Goal: Transaction & Acquisition: Purchase product/service

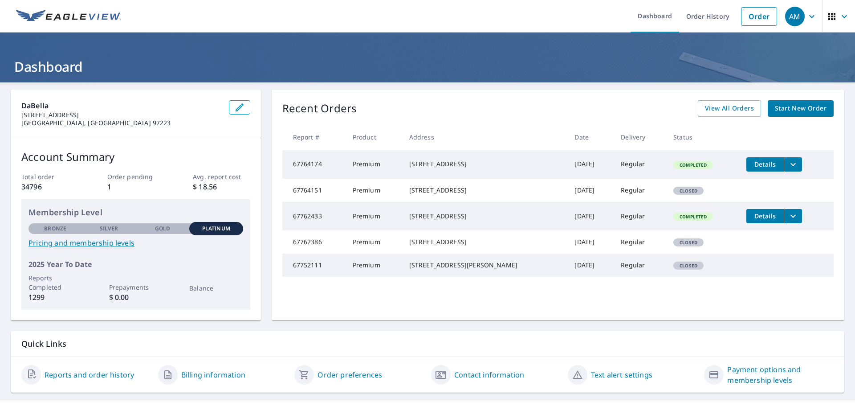
click at [802, 106] on span "Start New Order" at bounding box center [801, 108] width 52 height 11
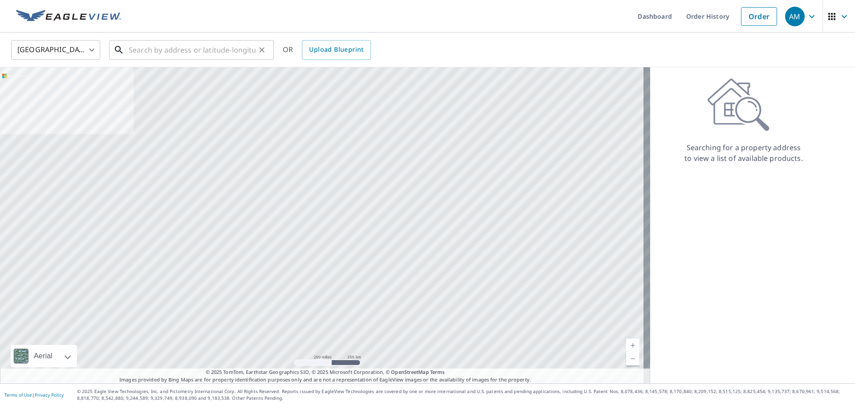
click at [199, 57] on input "text" at bounding box center [192, 49] width 127 height 25
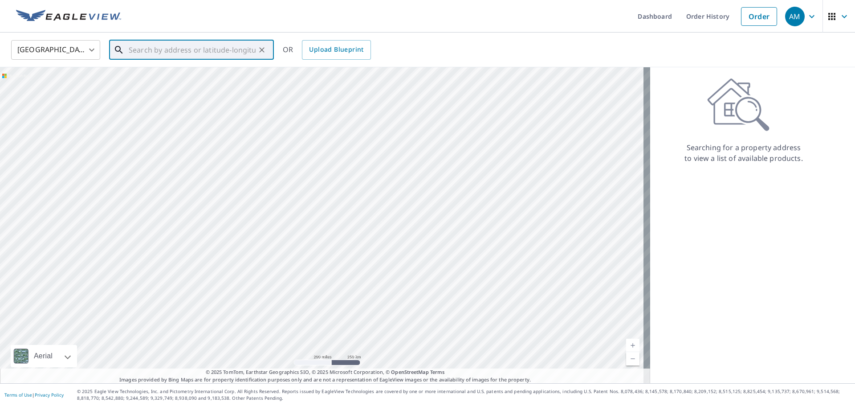
paste input "[STREET_ADDRESS][US_STATE][US_STATE]"
click at [196, 80] on span "[STREET_ADDRESS][US_STATE]" at bounding box center [197, 75] width 140 height 11
type input "[STREET_ADDRESS][US_STATE]"
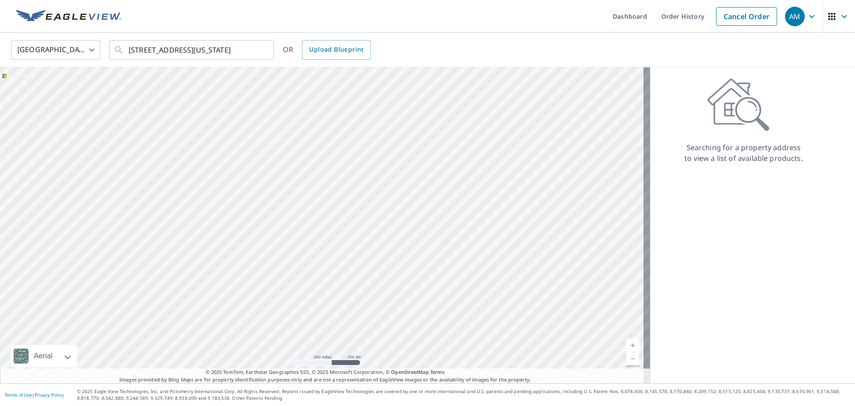
scroll to position [0, 0]
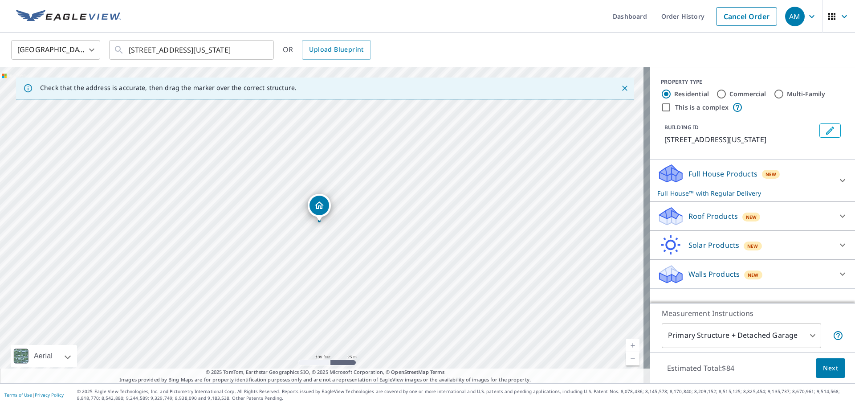
click at [725, 220] on p "Roof Products" at bounding box center [712, 216] width 49 height 11
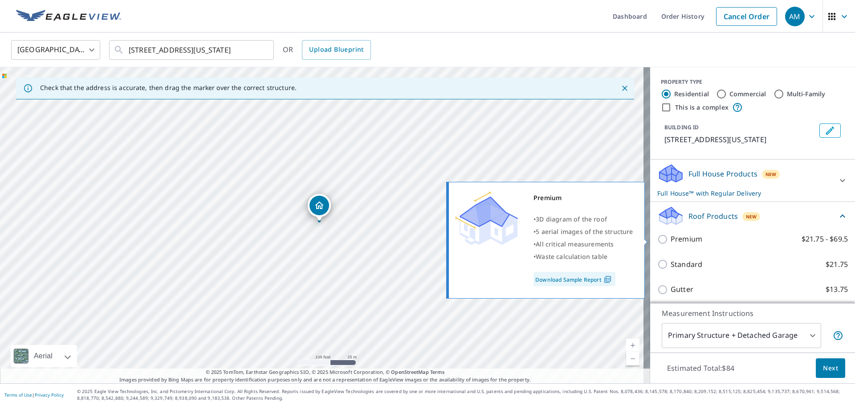
click at [716, 235] on label "Premium $21.75 - $69.5" at bounding box center [759, 238] width 177 height 11
click at [671, 235] on input "Premium $21.75 - $69.5" at bounding box center [663, 239] width 13 height 11
checkbox input "true"
checkbox input "false"
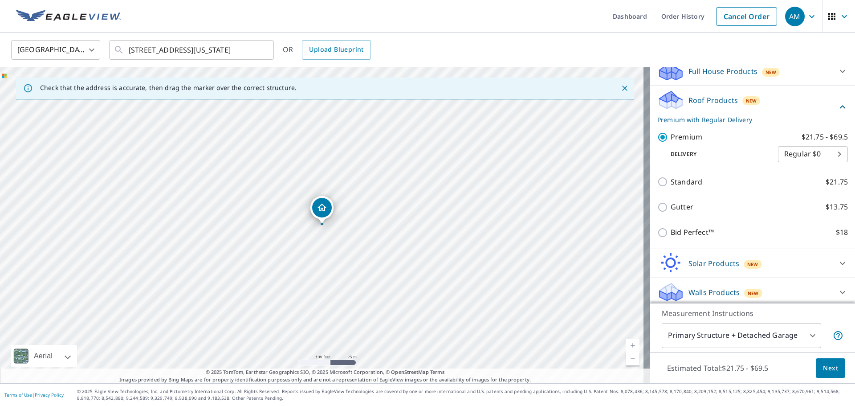
scroll to position [106, 0]
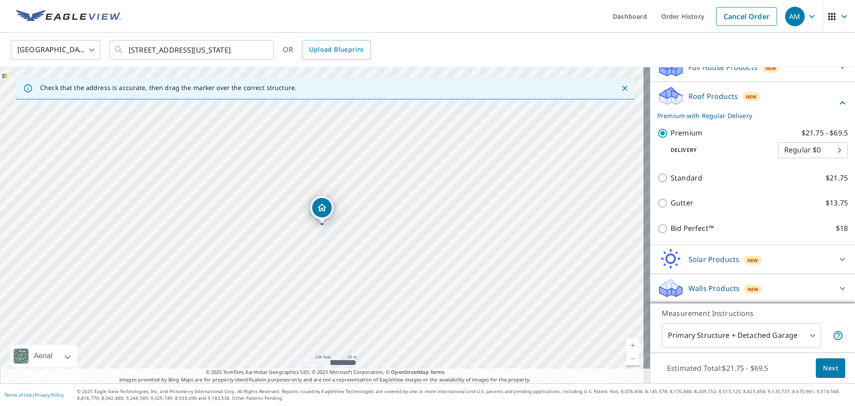
click at [824, 372] on span "Next" at bounding box center [830, 367] width 15 height 11
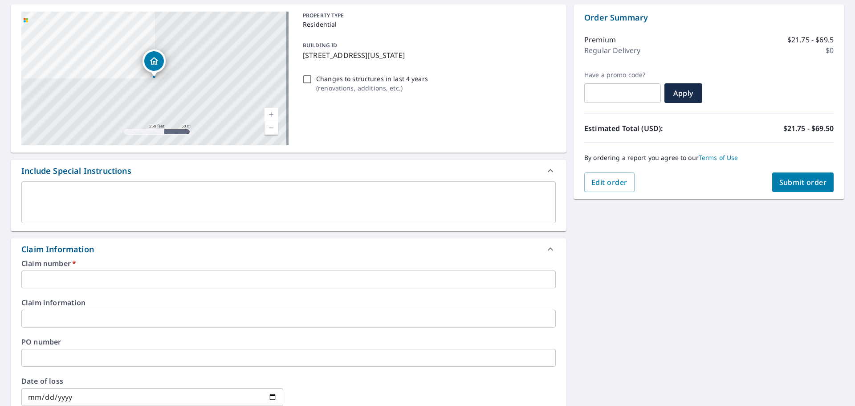
scroll to position [89, 0]
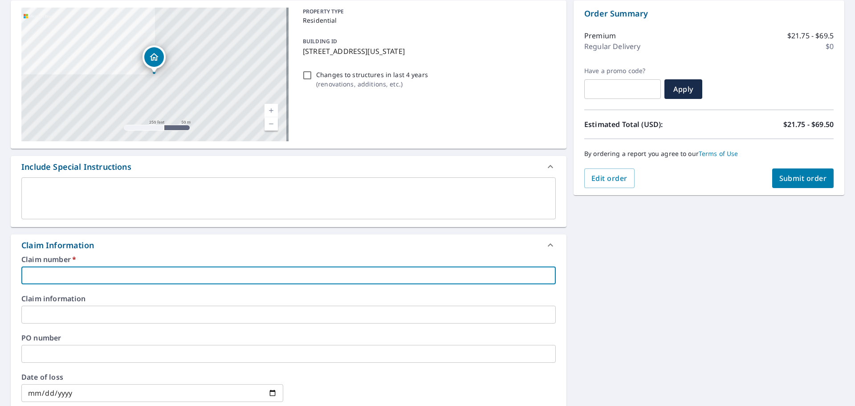
click at [147, 274] on input "text" at bounding box center [288, 275] width 534 height 18
type input "B"
checkbox input "true"
type input "BO"
checkbox input "true"
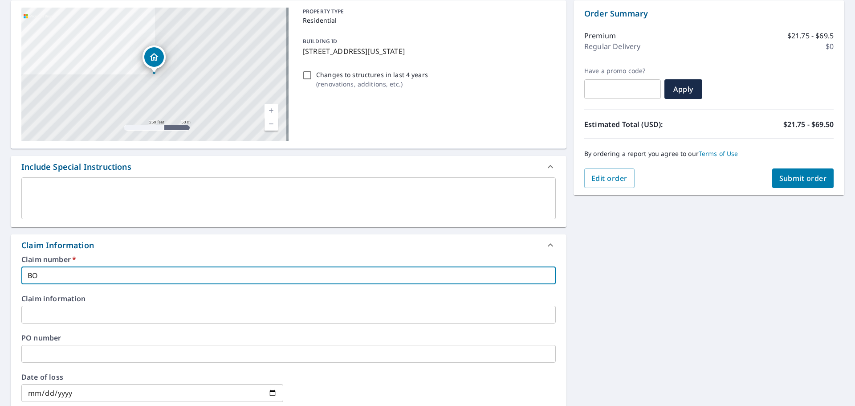
type input "BOI"
checkbox input "true"
type input "BOID"
checkbox input "true"
type input "BOIDA"
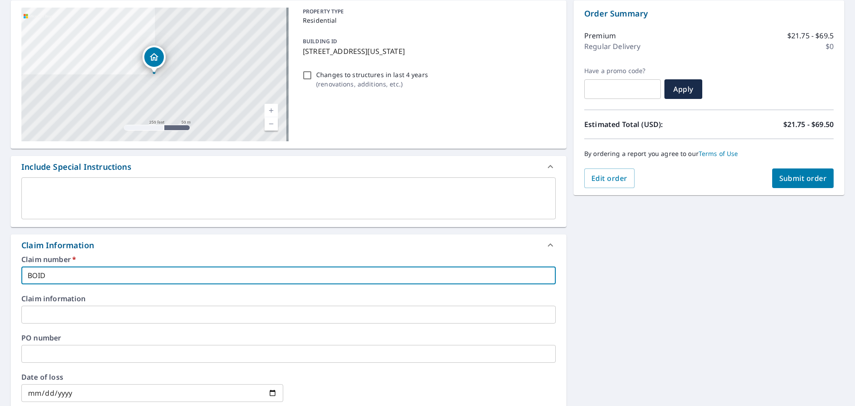
checkbox input "true"
type input "BOIDAN"
checkbox input "true"
type input "BOIDANI"
checkbox input "true"
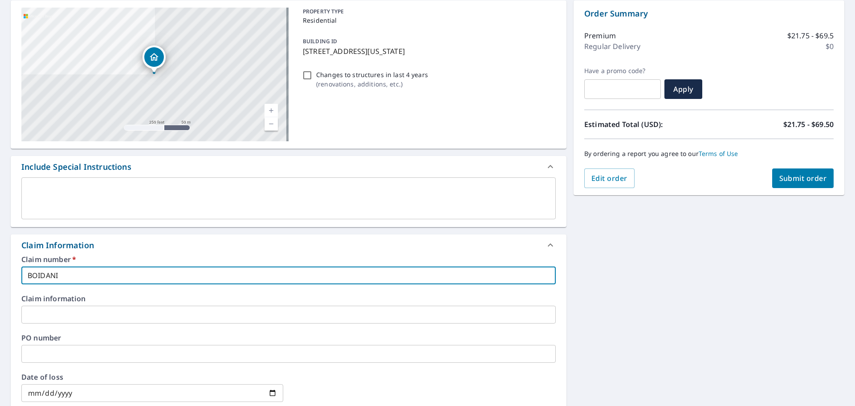
type input "BOIDANIE"
checkbox input "true"
type input "BOIDANIEL"
checkbox input "true"
type input "BOIDANIEL"
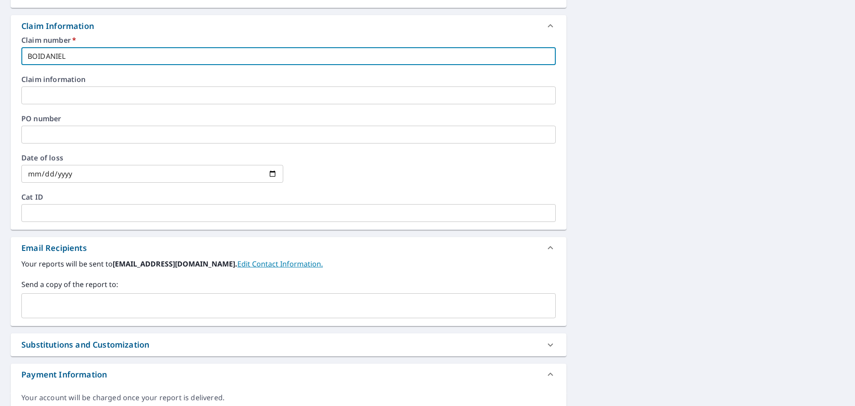
scroll to position [342, 0]
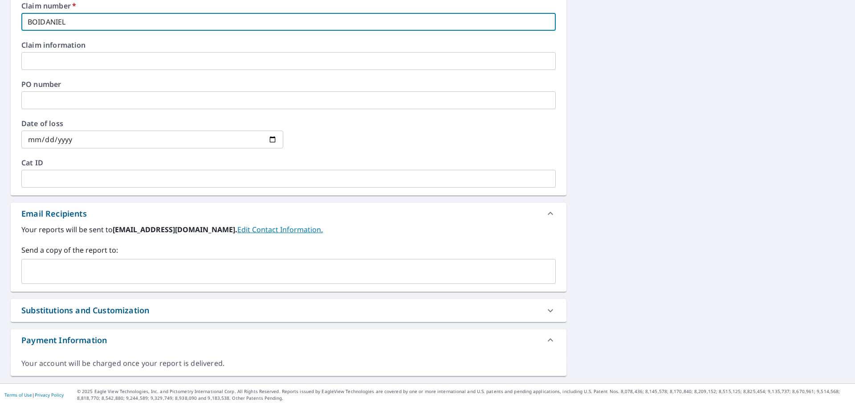
click at [137, 267] on input "text" at bounding box center [281, 271] width 513 height 17
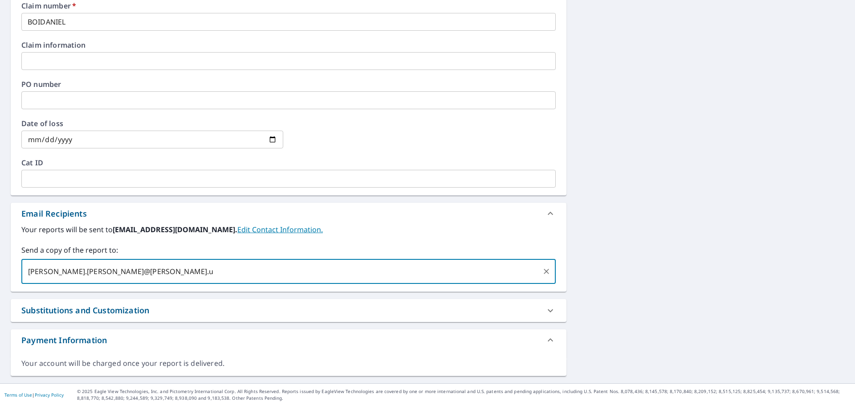
type input "[PERSON_NAME][EMAIL_ADDRESS][PERSON_NAME][PERSON_NAME][DOMAIN_NAME]"
checkbox input "true"
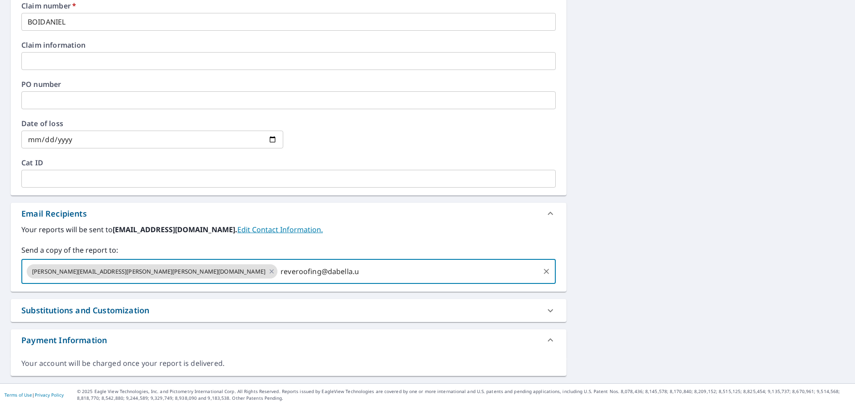
type input "[EMAIL_ADDRESS][DOMAIN_NAME]"
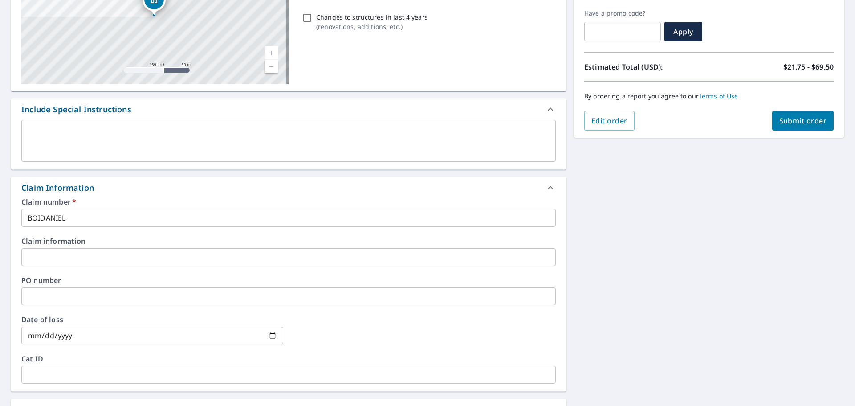
scroll to position [0, 0]
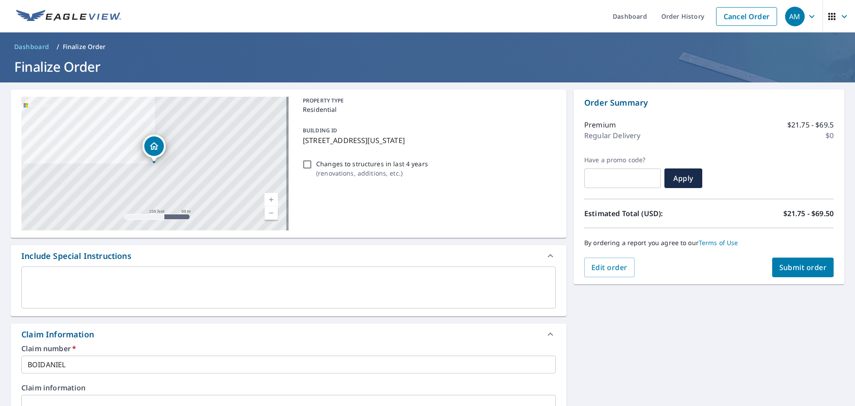
click at [787, 270] on span "Submit order" at bounding box center [803, 267] width 48 height 10
checkbox input "true"
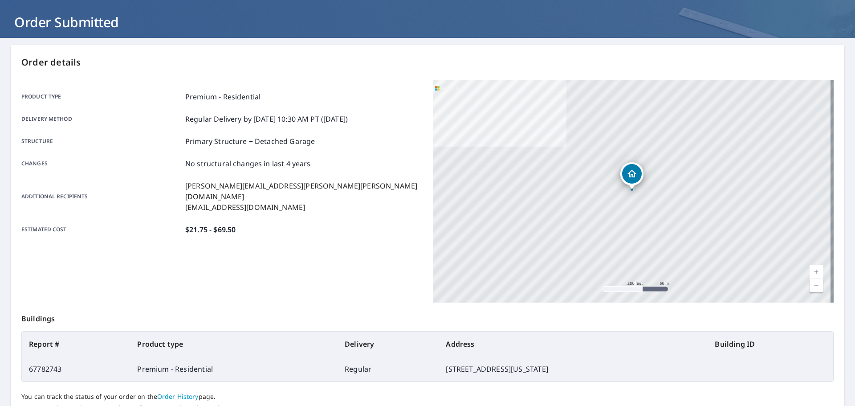
scroll to position [89, 0]
